Goal: Information Seeking & Learning: Learn about a topic

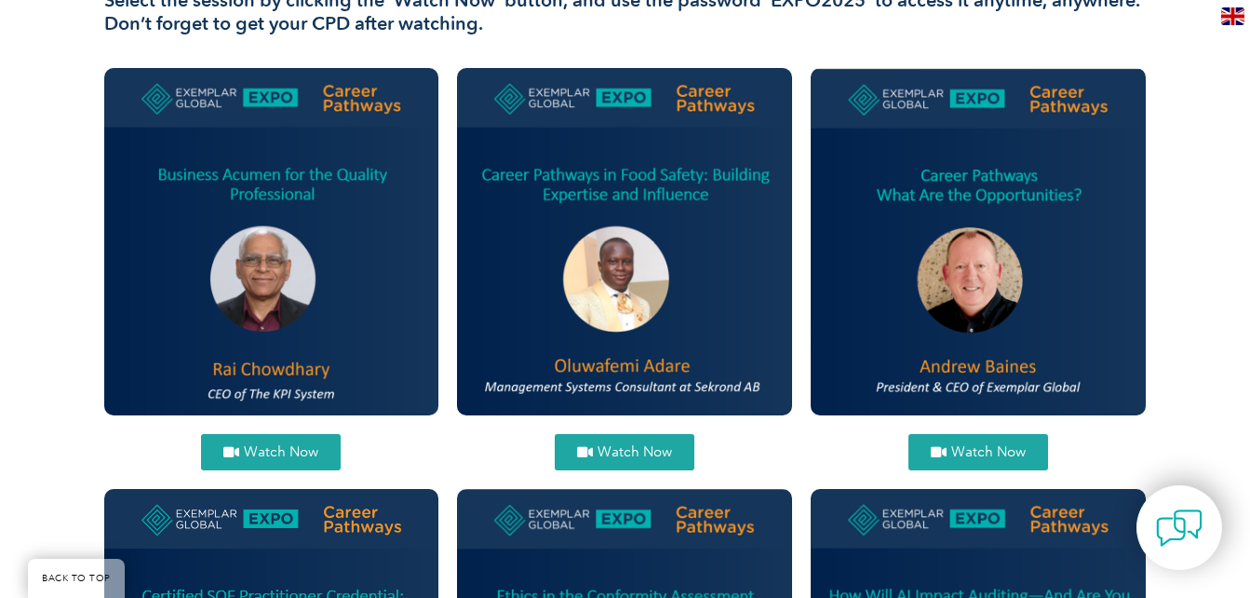
scroll to position [710, 0]
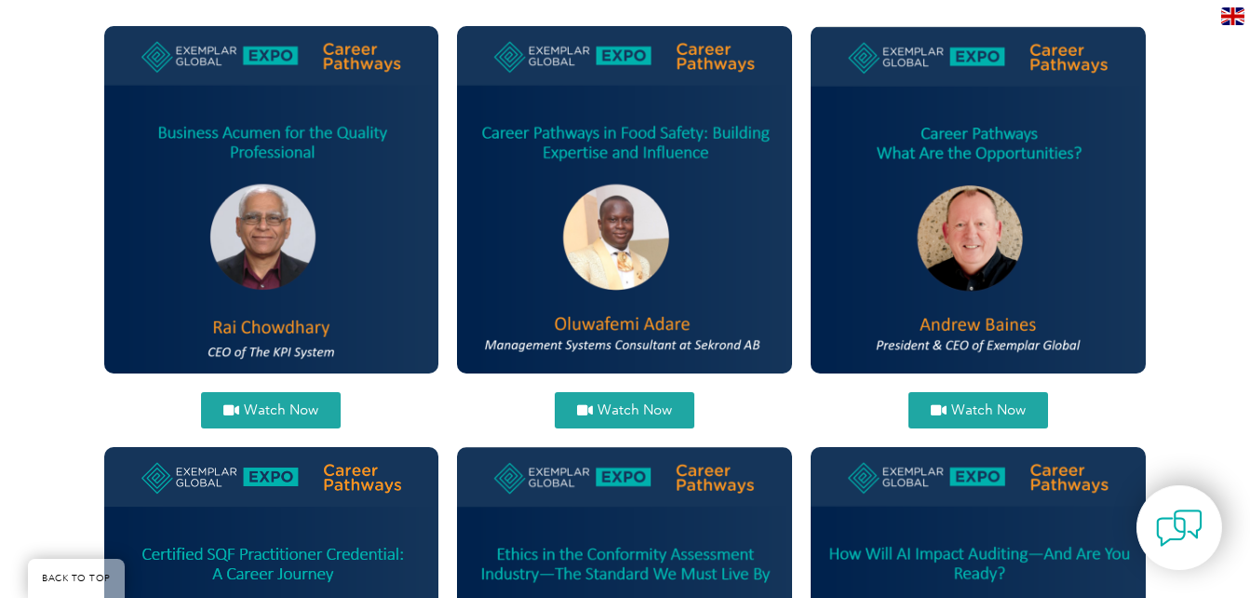
click at [608, 410] on span "Watch Now" at bounding box center [635, 410] width 74 height 14
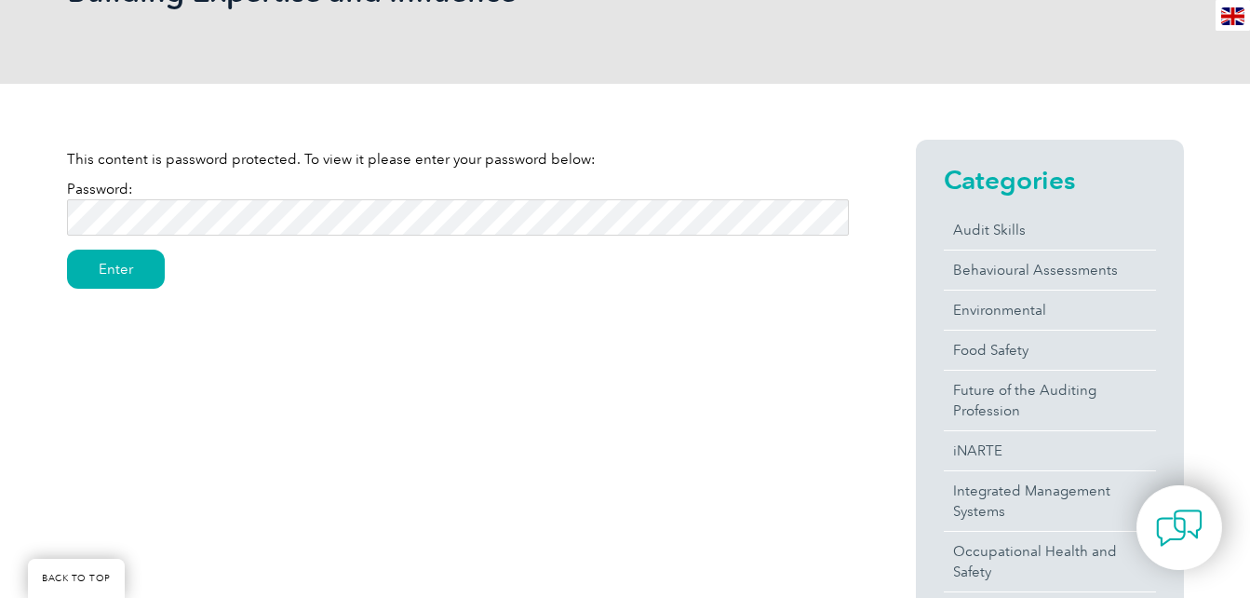
scroll to position [367, 0]
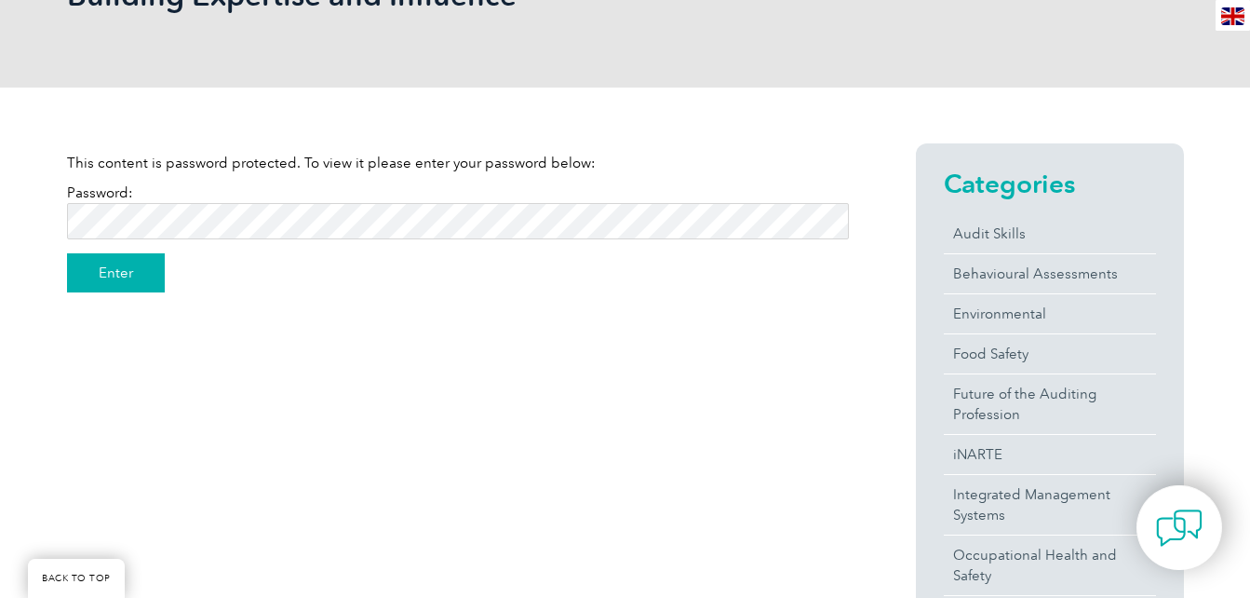
click at [127, 269] on input "Enter" at bounding box center [116, 272] width 98 height 39
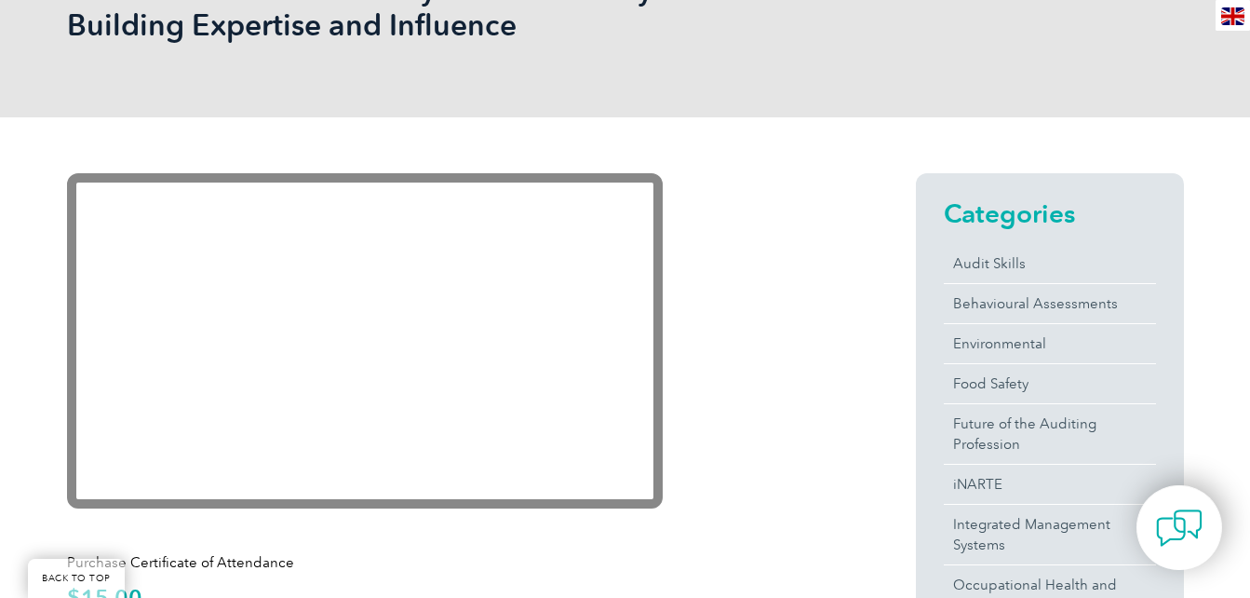
scroll to position [464, 0]
